Goal: Navigation & Orientation: Find specific page/section

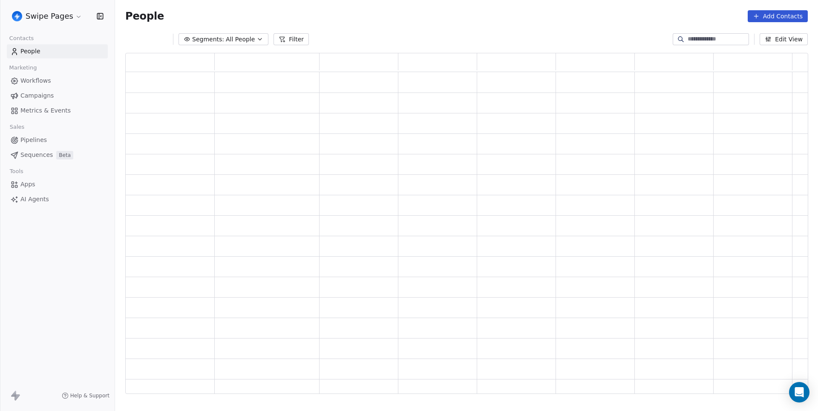
scroll to position [341, 682]
click at [376, 32] on div "Segments: All People Filter Edit View" at bounding box center [466, 39] width 703 height 14
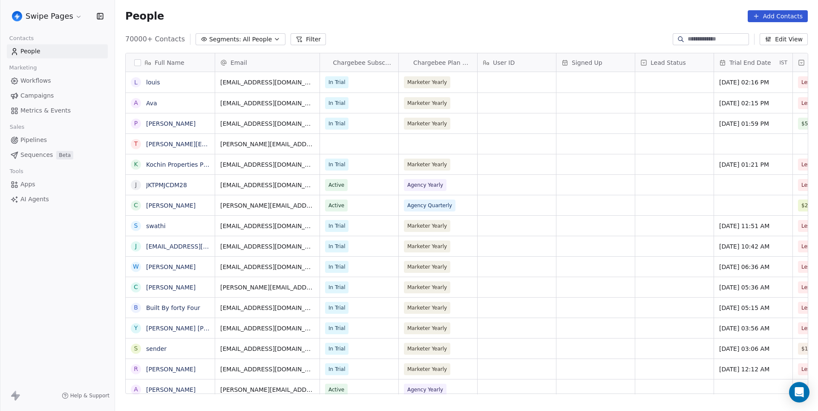
scroll to position [0, 0]
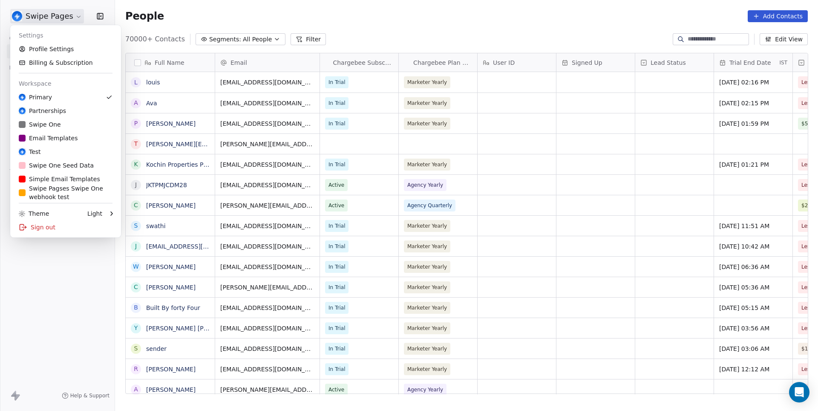
click at [61, 14] on html "Swipe Pages Contacts People Marketing Workflows Campaigns Metrics & Events Sale…" at bounding box center [409, 205] width 818 height 411
click at [406, 30] on html "Swipe Pages Contacts People Marketing Workflows Campaigns Metrics & Events Sale…" at bounding box center [409, 205] width 818 height 411
click at [53, 16] on html "Swipe Pages Contacts People Marketing Workflows Campaigns Metrics & Events Sale…" at bounding box center [409, 205] width 818 height 411
click at [256, 25] on html "Swipe Pages Contacts People Marketing Workflows Campaigns Metrics & Events Sale…" at bounding box center [409, 205] width 818 height 411
click at [60, 14] on html "Swipe Pages Contacts People Marketing Workflows Campaigns Metrics & Events Sale…" at bounding box center [409, 205] width 818 height 411
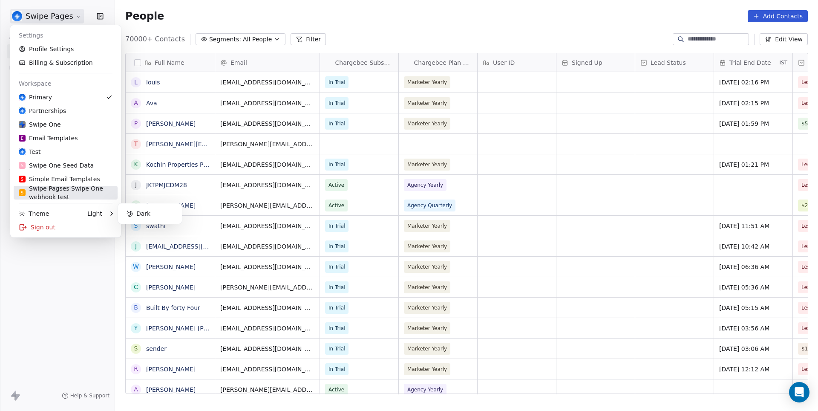
click at [56, 188] on div "S Swipe Pagses Swipe One webhook test" at bounding box center [66, 192] width 94 height 17
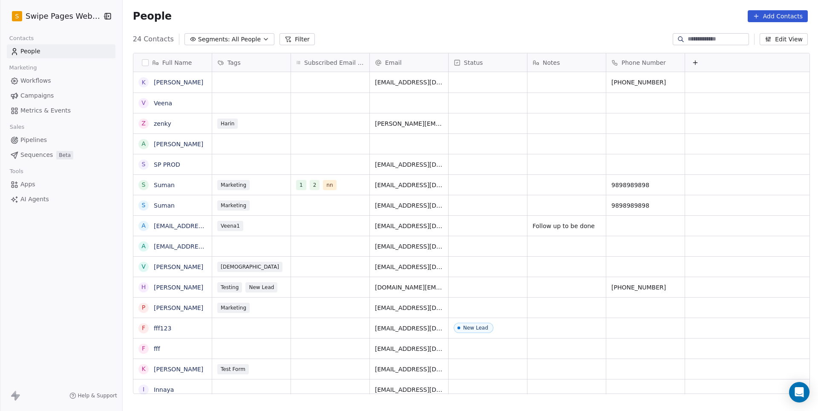
scroll to position [361, 698]
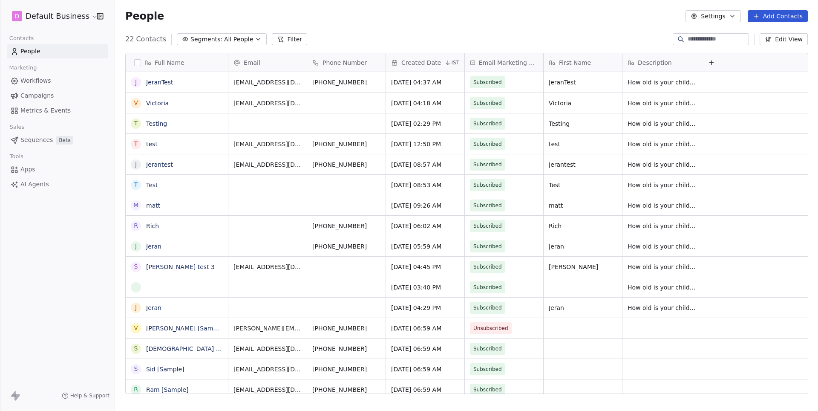
scroll to position [361, 703]
